Goal: Check status: Check status

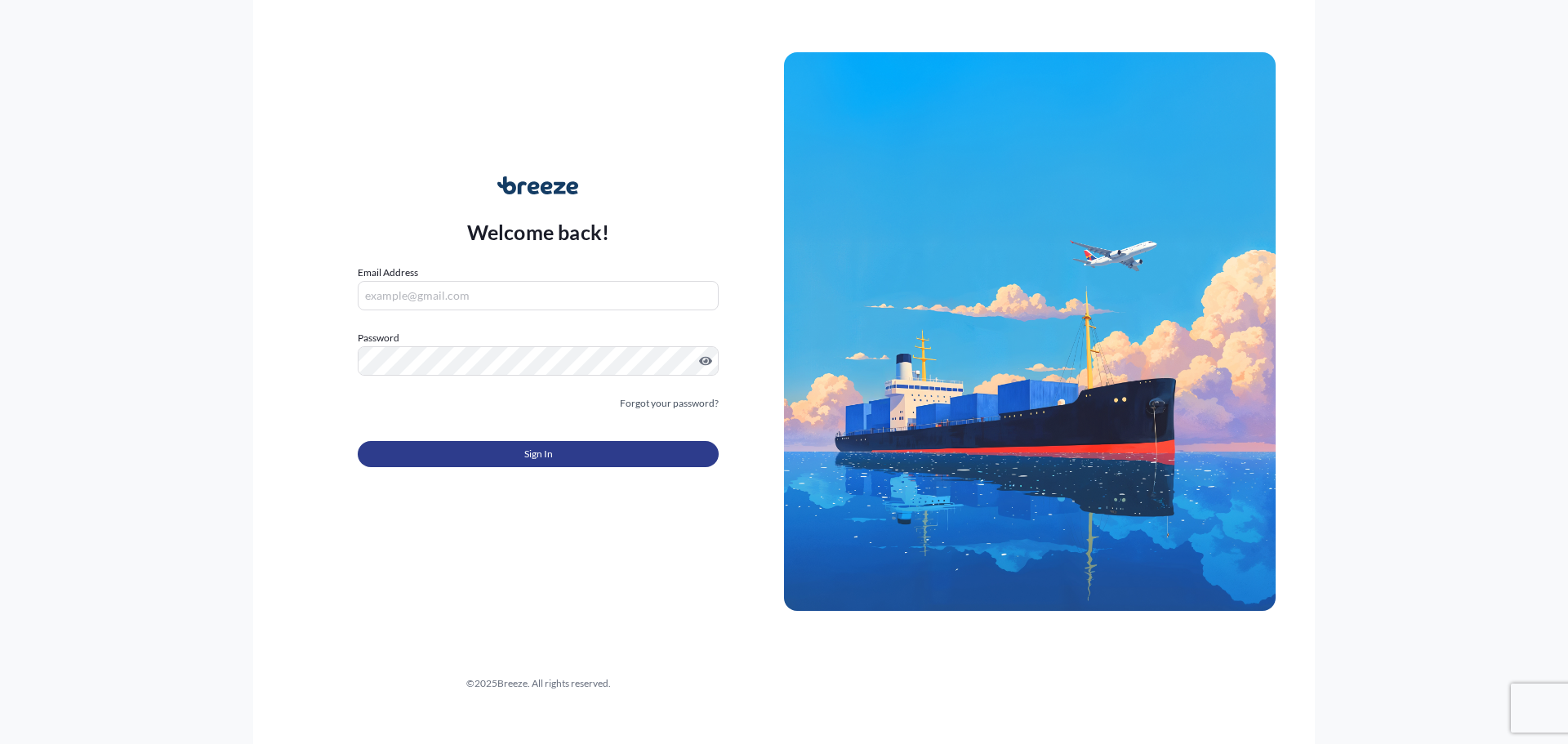
type input "[PERSON_NAME][EMAIL_ADDRESS][DOMAIN_NAME]"
click at [478, 449] on button "Sign In" at bounding box center [538, 454] width 361 height 26
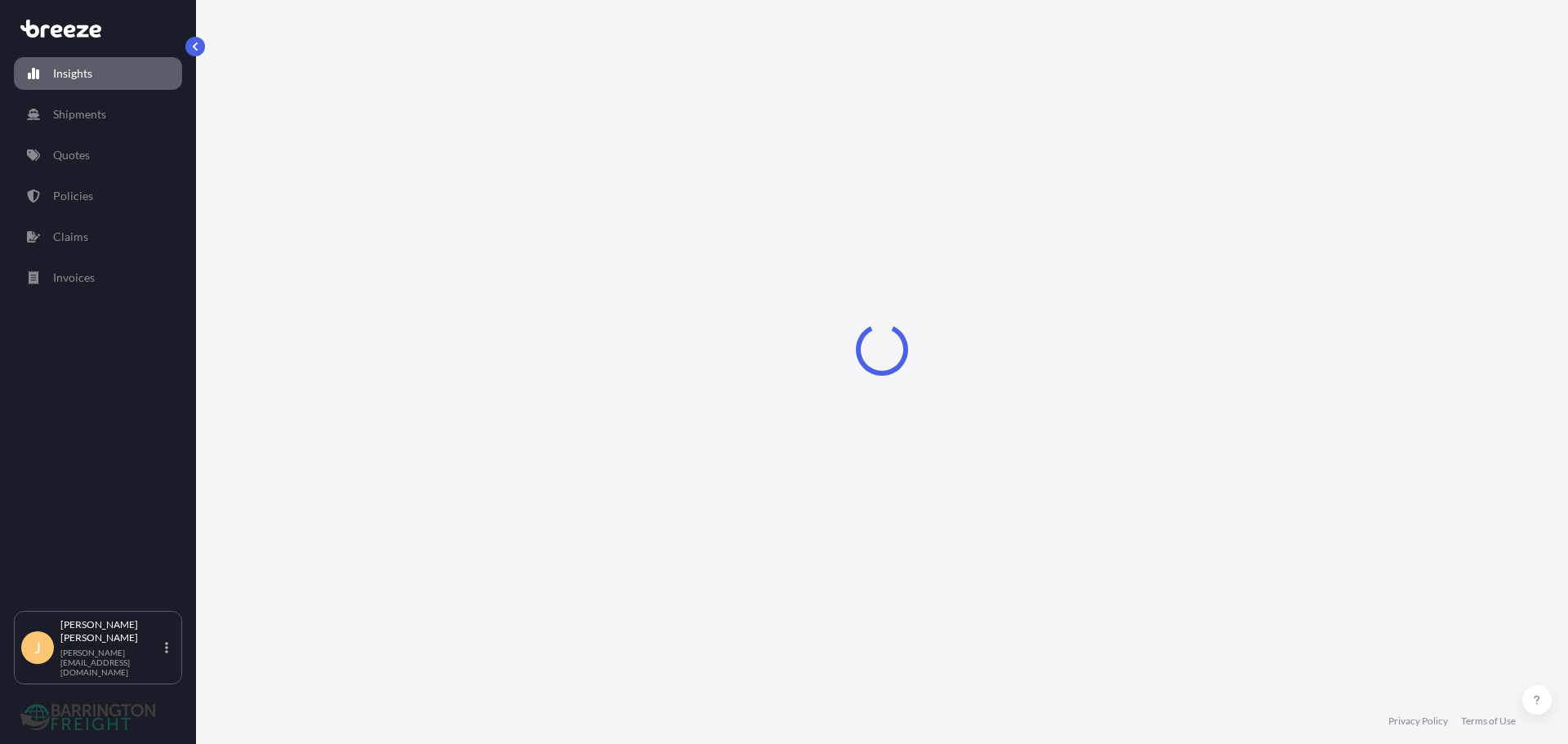
select select "2025"
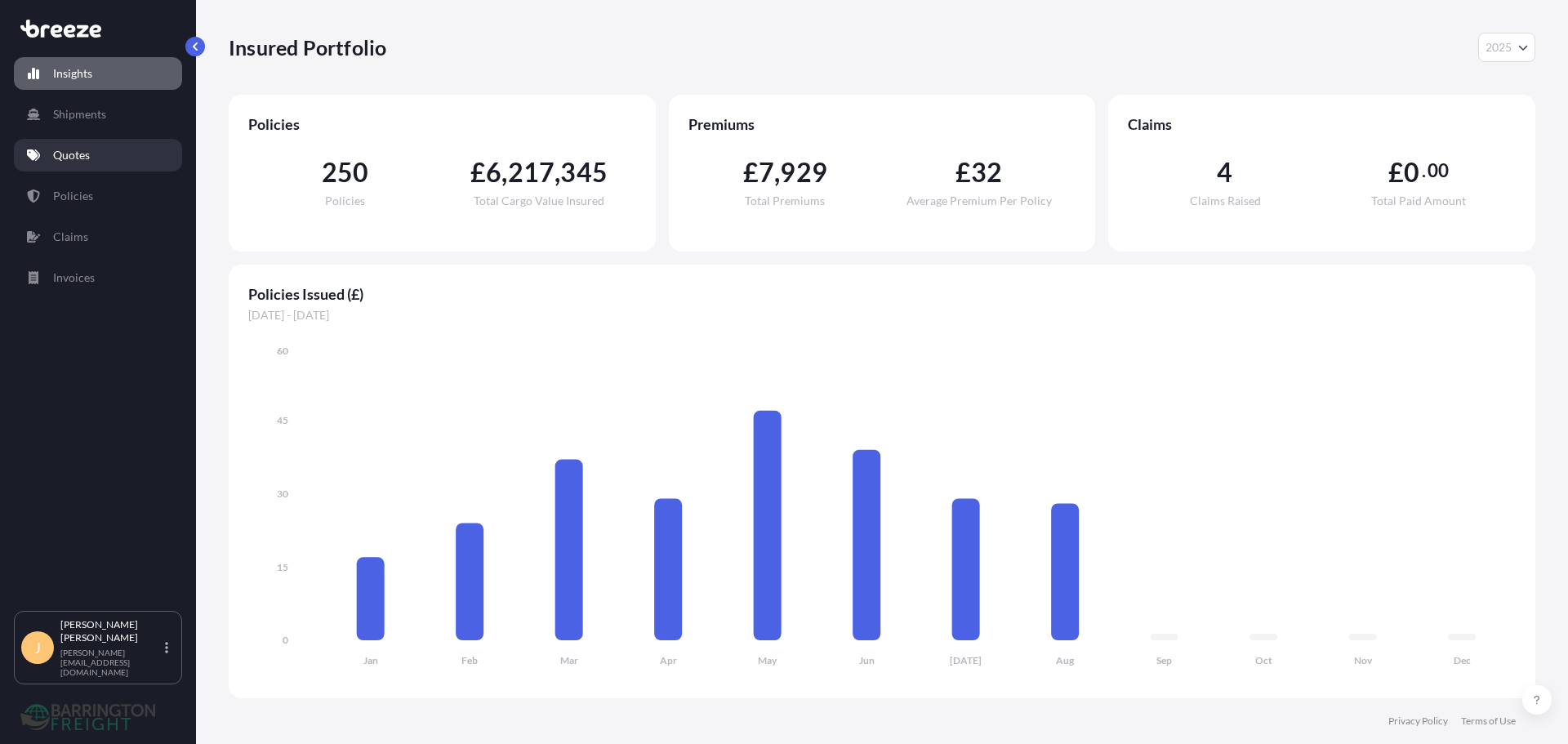
click at [71, 159] on p "Quotes" at bounding box center [71, 155] width 37 height 17
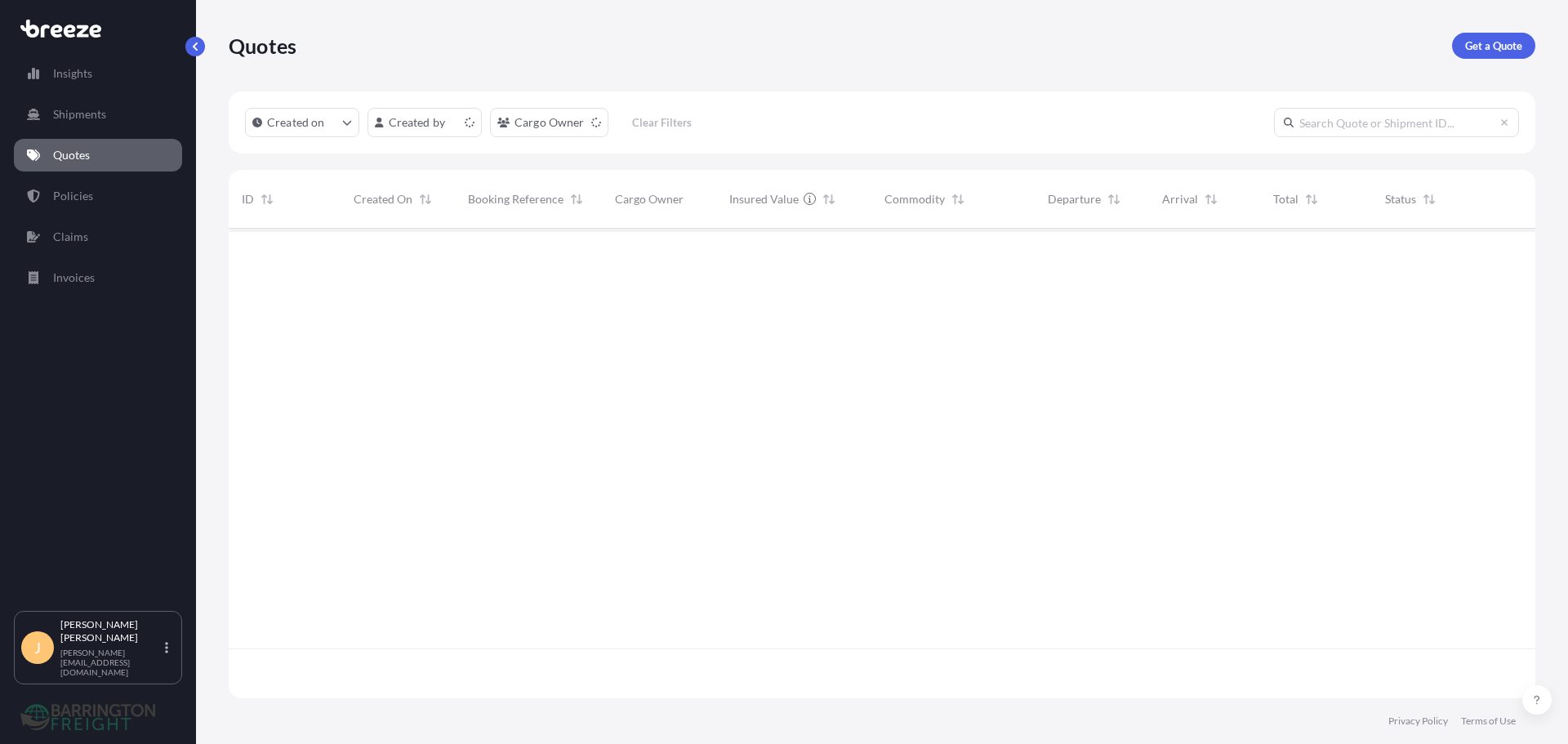
scroll to position [467, 1294]
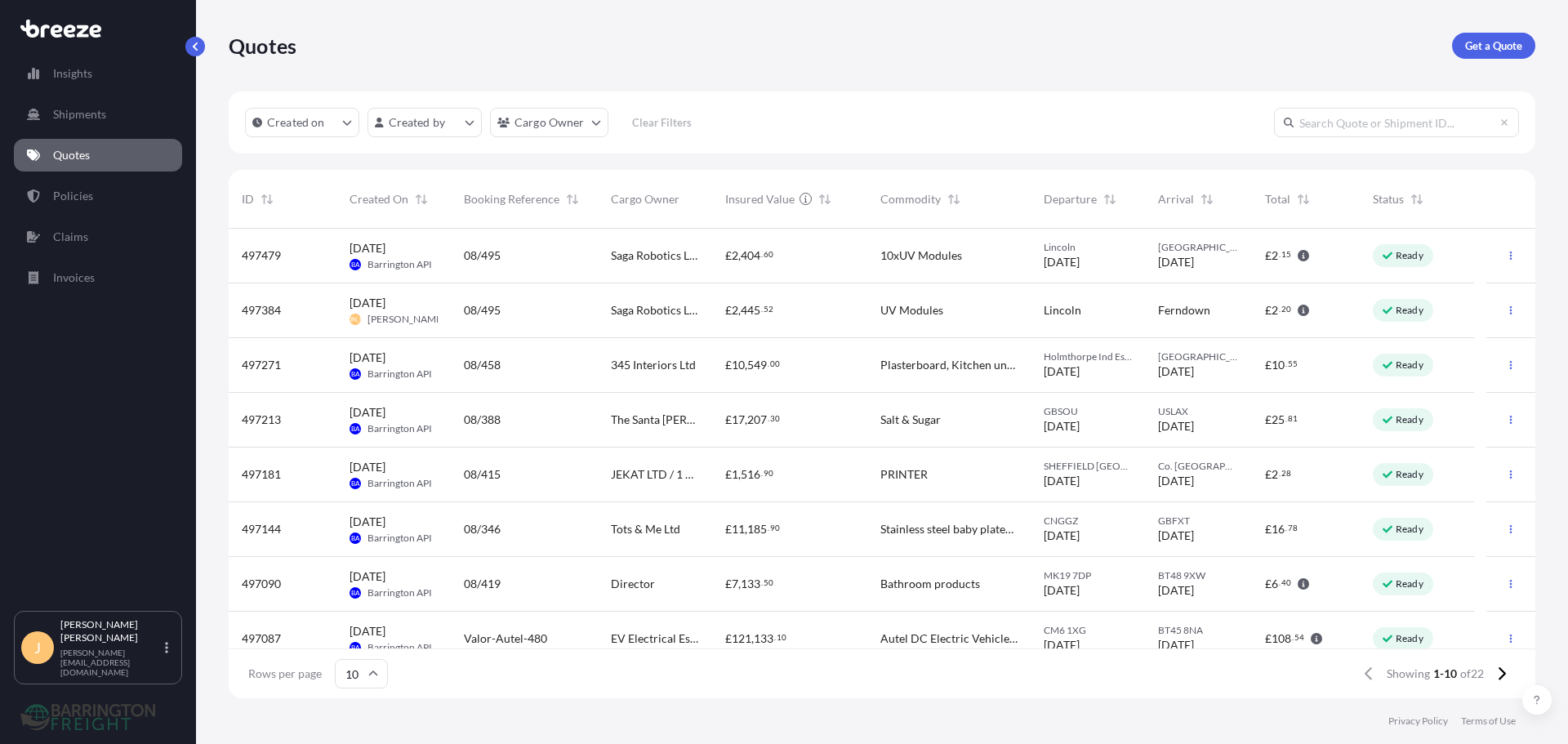
click at [801, 250] on div "£ 2 , 404 . 60" at bounding box center [789, 256] width 129 height 17
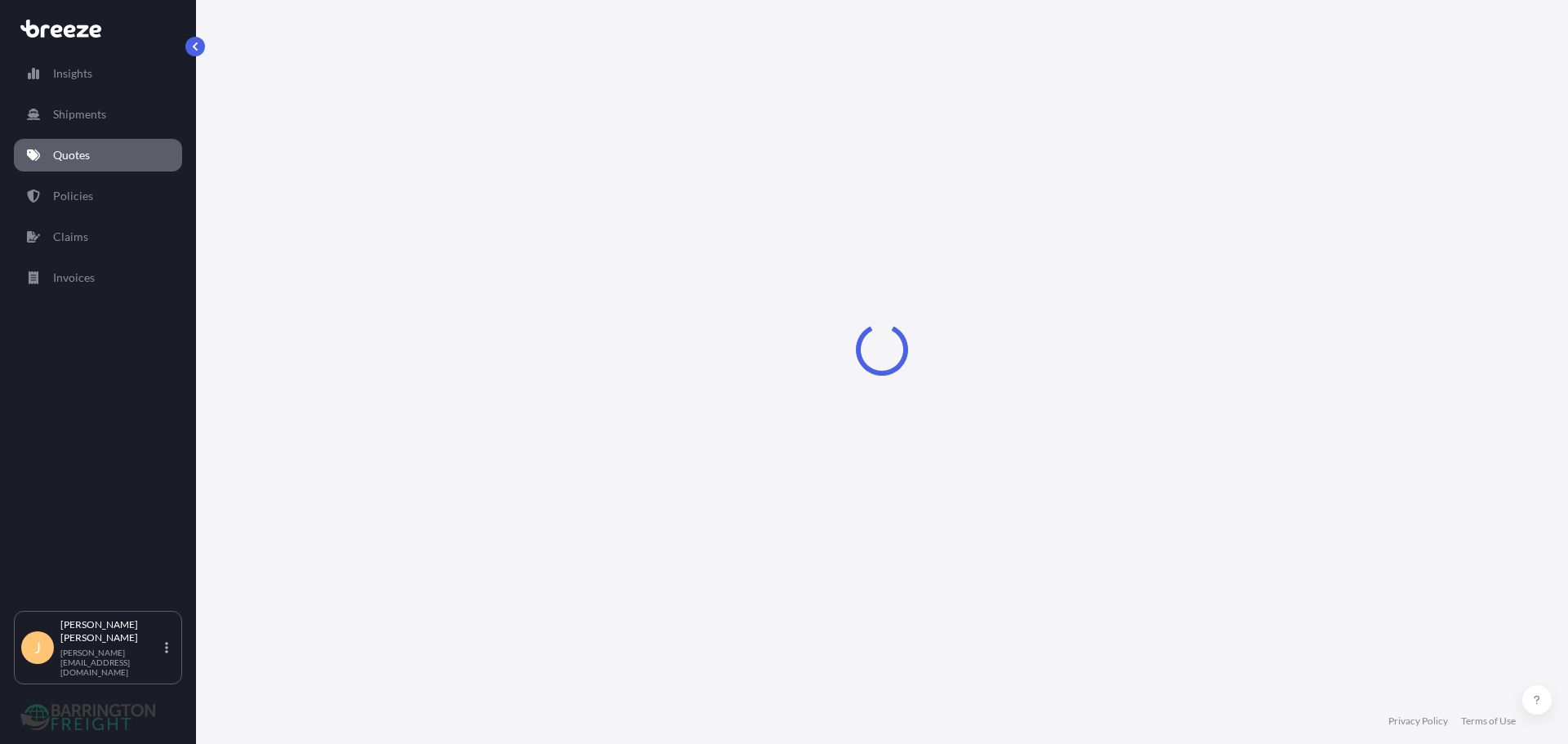
select select "Road"
select select "1"
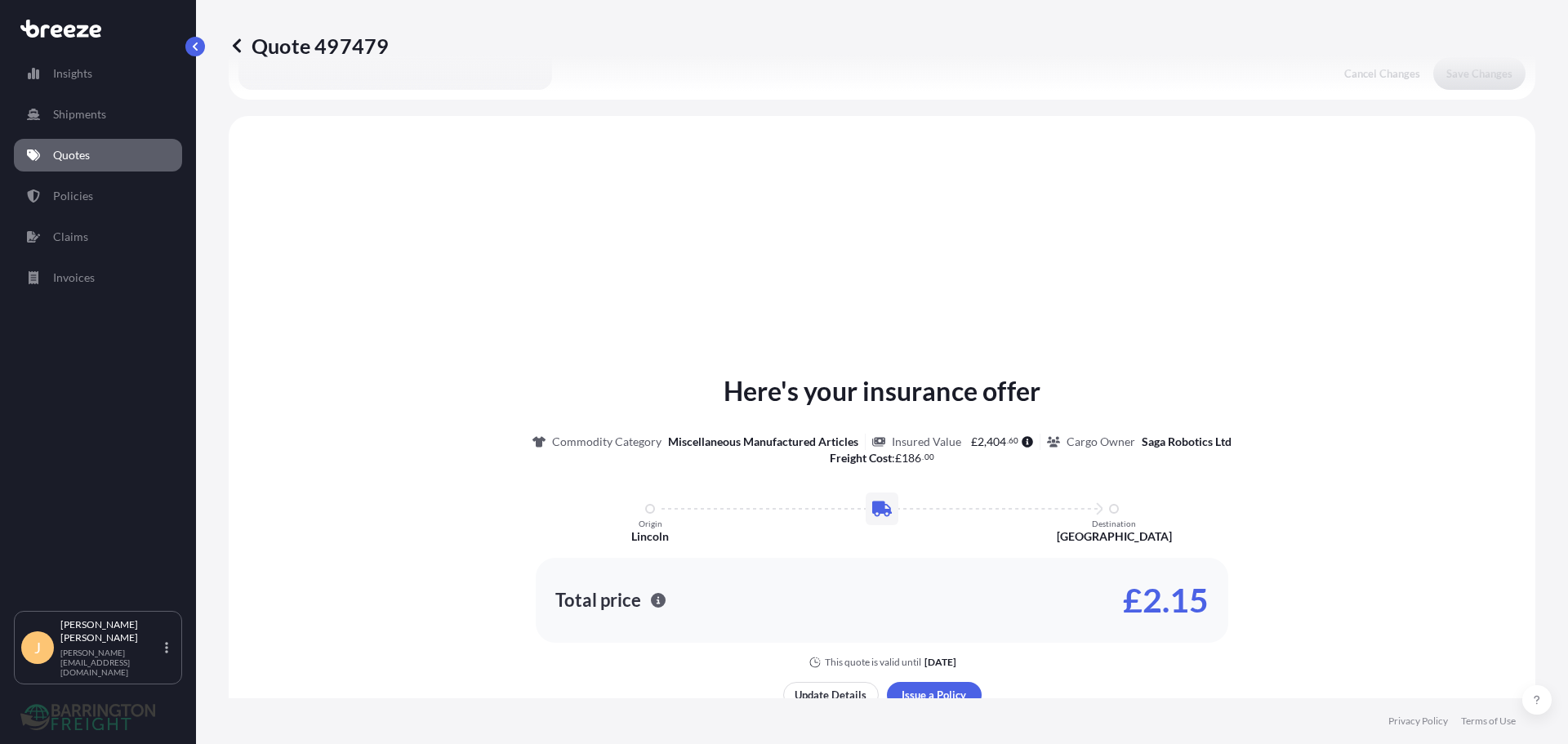
scroll to position [491, 0]
